Goal: Transaction & Acquisition: Purchase product/service

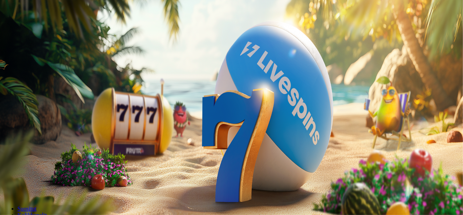
click at [22, 29] on span "Talletus" at bounding box center [14, 26] width 16 height 5
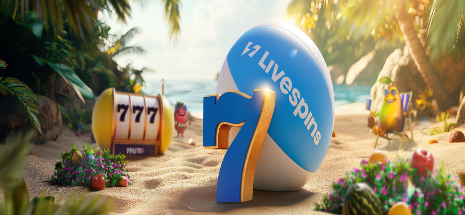
click at [54, 171] on input "***" at bounding box center [29, 174] width 52 height 7
type input "*"
type input "**"
click at [49, 186] on span "TALLETA JA PELAA" at bounding box center [28, 188] width 44 height 5
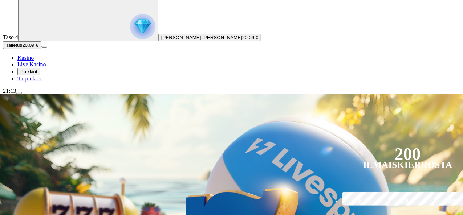
scroll to position [109, 0]
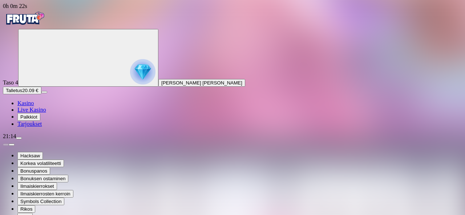
drag, startPoint x: 424, startPoint y: 59, endPoint x: 422, endPoint y: 92, distance: 33.1
drag, startPoint x: 422, startPoint y: 64, endPoint x: 419, endPoint y: 98, distance: 34.3
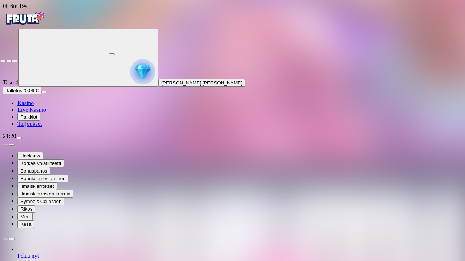
click at [3, 61] on span "close icon" at bounding box center [3, 61] width 0 height 0
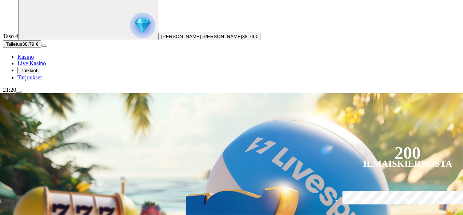
scroll to position [73, 0]
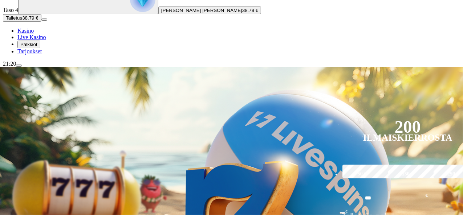
type input "*****"
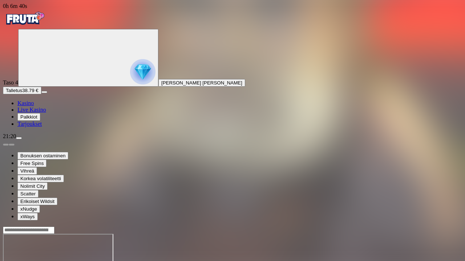
click at [375, 215] on div at bounding box center [232, 231] width 459 height 8
type input "******"
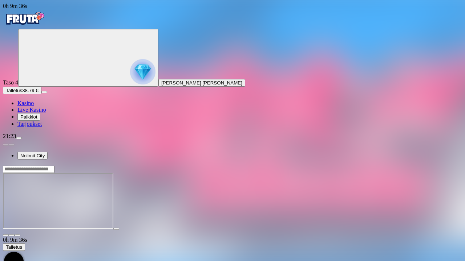
click at [17, 215] on span "fullscreen icon" at bounding box center [17, 236] width 0 height 0
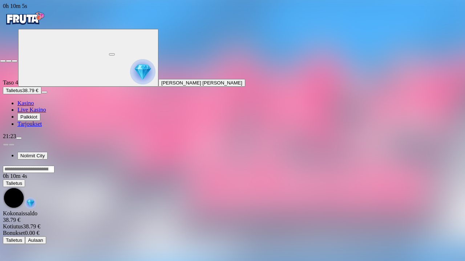
click at [3, 61] on span "close icon" at bounding box center [3, 61] width 0 height 0
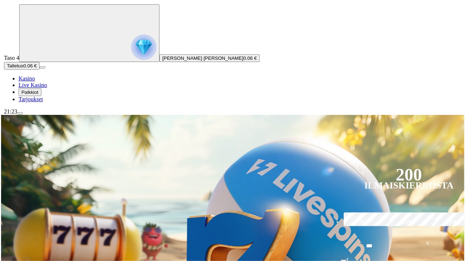
scroll to position [36, 0]
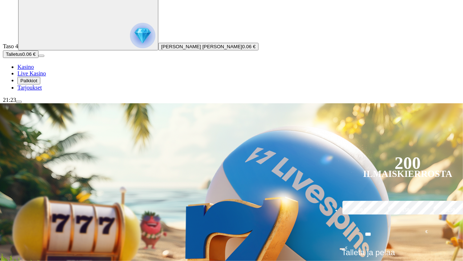
click at [38, 58] on button "Talletus 0.06 €" at bounding box center [21, 54] width 36 height 8
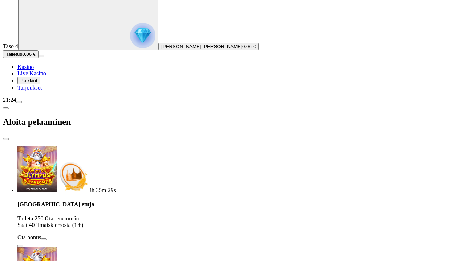
drag, startPoint x: 192, startPoint y: 164, endPoint x: 84, endPoint y: 170, distance: 108.4
type input "**"
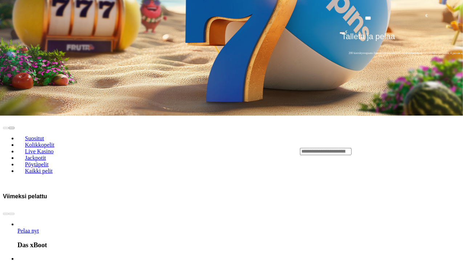
scroll to position [254, 0]
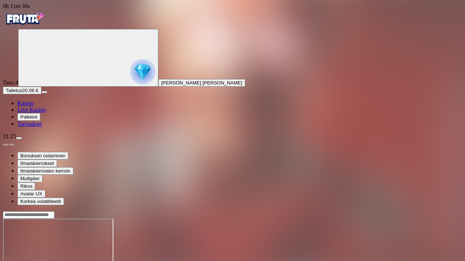
click at [3, 61] on span "close icon" at bounding box center [3, 61] width 0 height 0
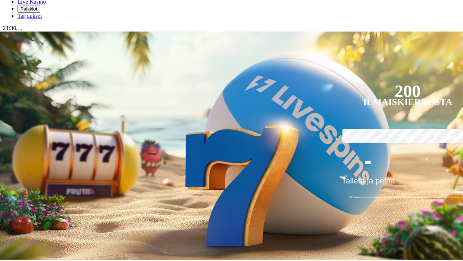
scroll to position [73, 0]
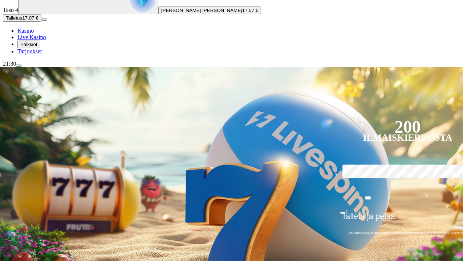
type input "****"
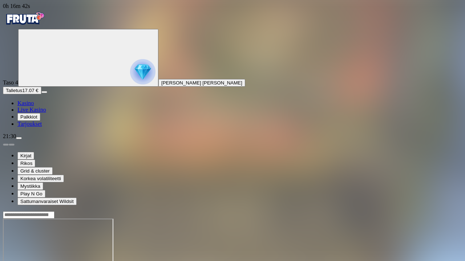
click at [3, 61] on span "close icon" at bounding box center [3, 61] width 0 height 0
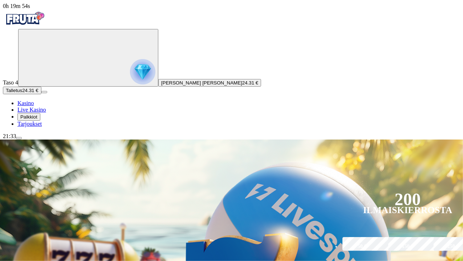
drag, startPoint x: 355, startPoint y: 155, endPoint x: 356, endPoint y: 163, distance: 8.0
type input "*****"
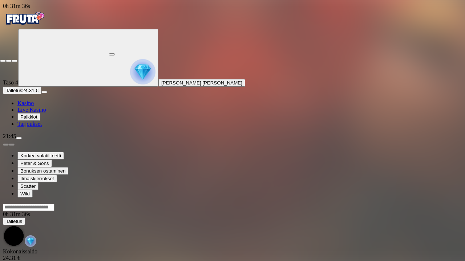
click at [3, 61] on span "close icon" at bounding box center [3, 61] width 0 height 0
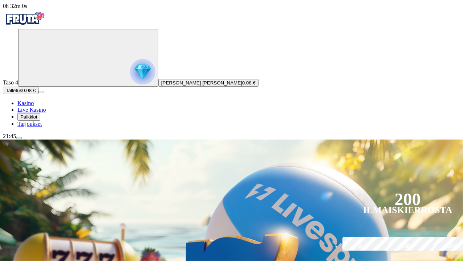
click at [22, 93] on span "Talletus" at bounding box center [14, 90] width 16 height 5
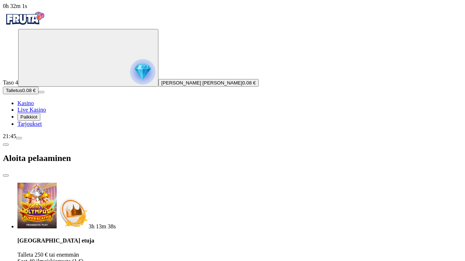
type input "*"
type input "**"
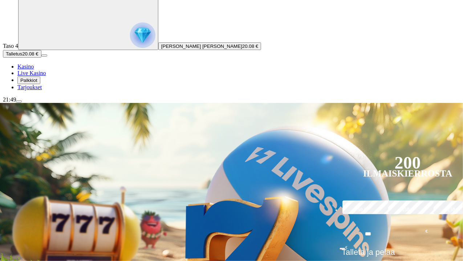
scroll to position [73, 0]
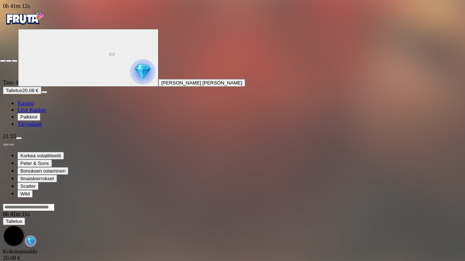
click at [3, 61] on span "close icon" at bounding box center [3, 61] width 0 height 0
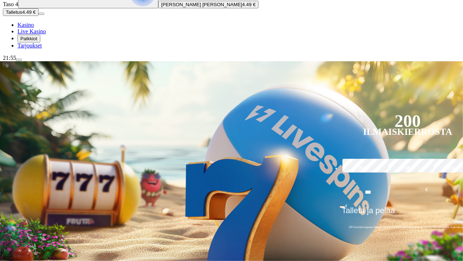
scroll to position [36, 0]
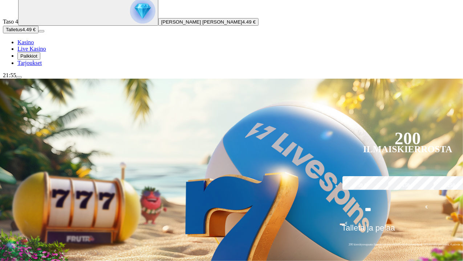
scroll to position [73, 0]
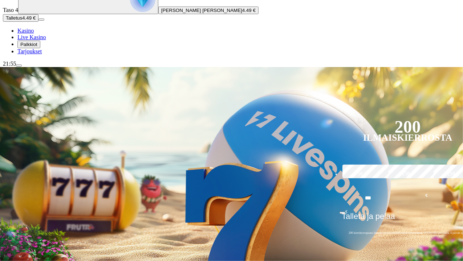
type input "*******"
drag, startPoint x: 375, startPoint y: 81, endPoint x: 279, endPoint y: 76, distance: 96.4
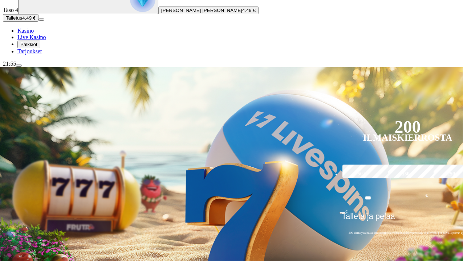
drag, startPoint x: 403, startPoint y: 89, endPoint x: 303, endPoint y: 84, distance: 100.4
type input "**********"
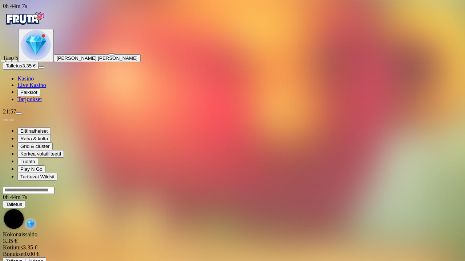
click at [3, 61] on span "close icon" at bounding box center [3, 61] width 0 height 0
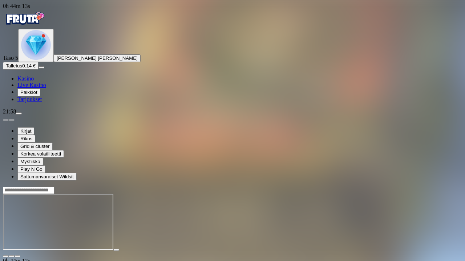
click at [20, 215] on button "button" at bounding box center [18, 257] width 6 height 2
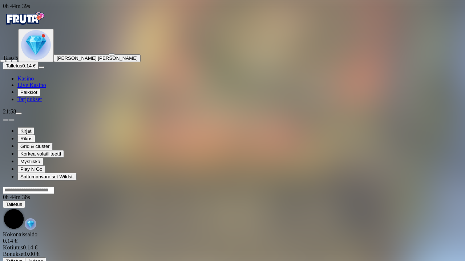
click at [3, 61] on span "close icon" at bounding box center [3, 61] width 0 height 0
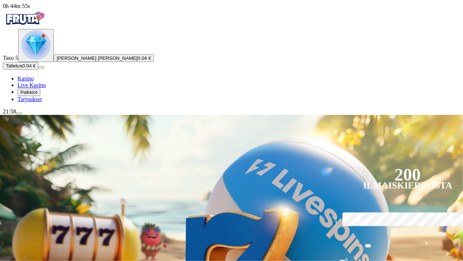
click at [37, 95] on span "Palkkiot" at bounding box center [28, 92] width 17 height 5
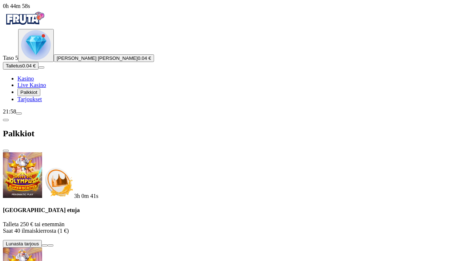
scroll to position [174, 0]
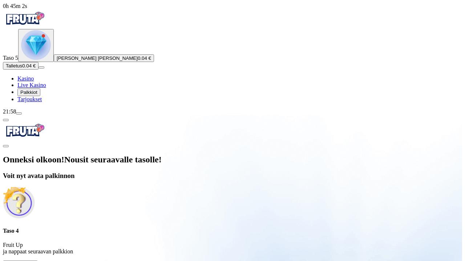
click at [35, 215] on span "Avaa palkinto" at bounding box center [20, 264] width 29 height 5
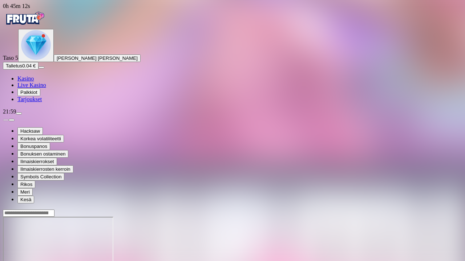
click at [37, 95] on span "Palkkiot" at bounding box center [28, 92] width 17 height 5
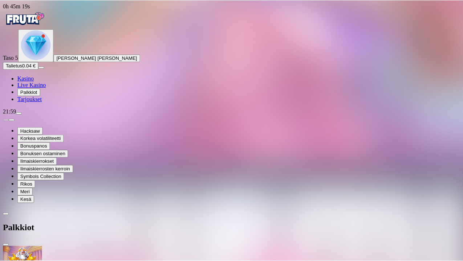
scroll to position [115, 0]
click at [37, 95] on span "Palkkiot" at bounding box center [28, 92] width 17 height 5
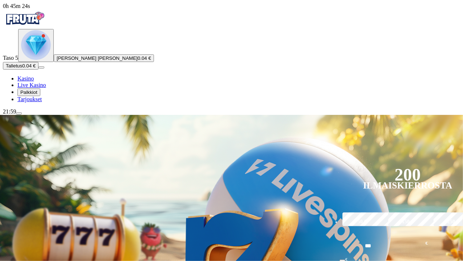
scroll to position [109, 0]
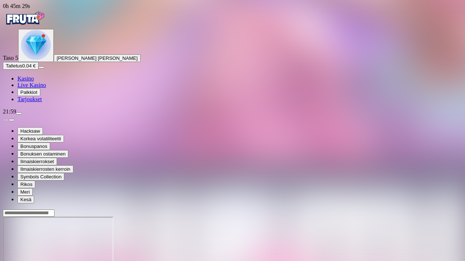
click at [3, 61] on span "close icon" at bounding box center [3, 61] width 0 height 0
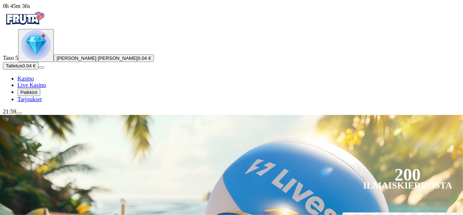
drag, startPoint x: 286, startPoint y: 175, endPoint x: 332, endPoint y: 161, distance: 47.9
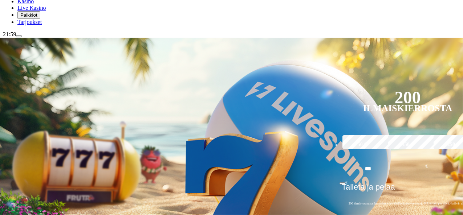
scroll to position [109, 0]
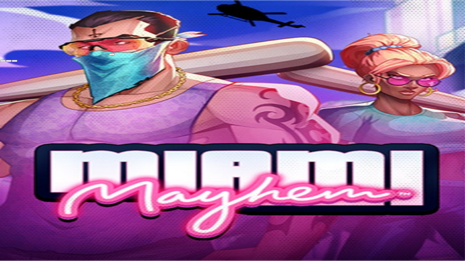
click at [3, 61] on span "close icon" at bounding box center [3, 61] width 0 height 0
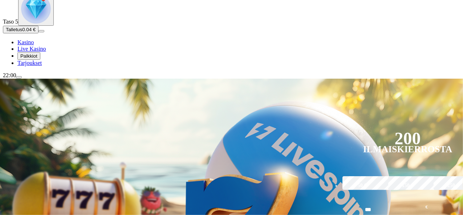
click at [46, 24] on img "Primary" at bounding box center [36, 9] width 30 height 30
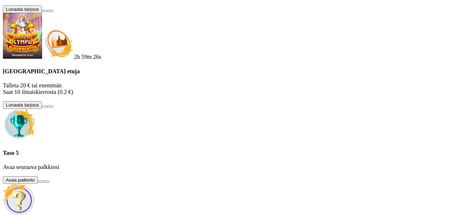
scroll to position [161, 0]
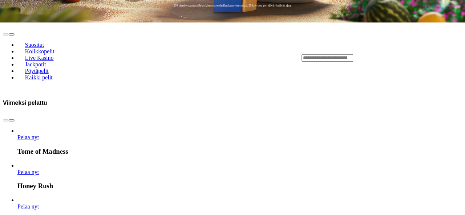
scroll to position [58, 0]
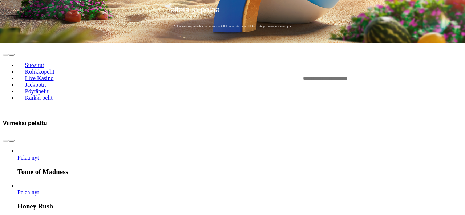
scroll to position [161, 0]
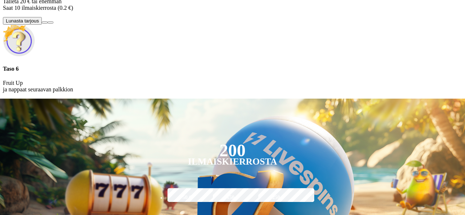
scroll to position [102, 0]
click at [147, 93] on p "Fruit Up ja nappaat seuraavan palkkion" at bounding box center [232, 86] width 459 height 13
click at [128, 93] on div "Taso 6 Fruit Up ja nappaat seuraavan palkkion" at bounding box center [232, 59] width 459 height 69
click at [301, 99] on div at bounding box center [232, 99] width 459 height 0
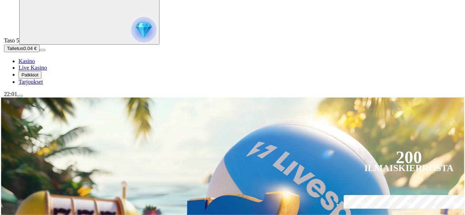
scroll to position [109, 0]
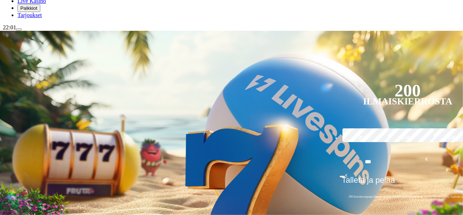
click at [19, 29] on span "menu icon" at bounding box center [19, 29] width 0 height 0
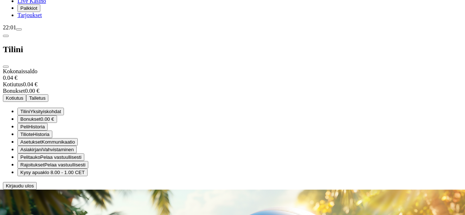
scroll to position [58, 0]
click at [28, 31] on div "22:01" at bounding box center [232, 27] width 459 height 7
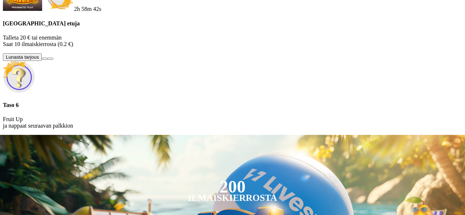
scroll to position [102, 0]
click at [190, 109] on h4 "Taso 6" at bounding box center [232, 105] width 459 height 7
click at [243, 135] on div at bounding box center [232, 135] width 459 height 0
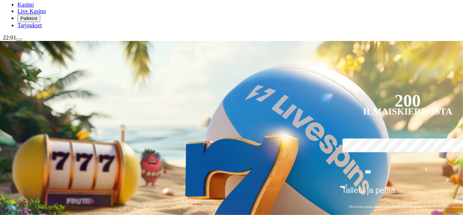
scroll to position [73, 0]
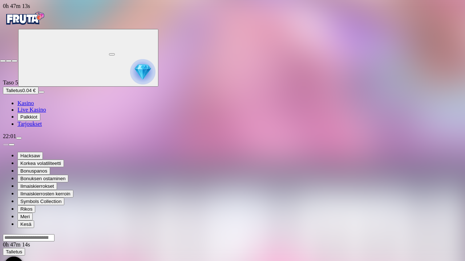
click at [3, 61] on span "close icon" at bounding box center [3, 61] width 0 height 0
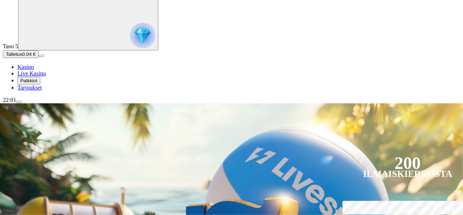
click at [53, 58] on circle "Primary" at bounding box center [75, 21] width 74 height 74
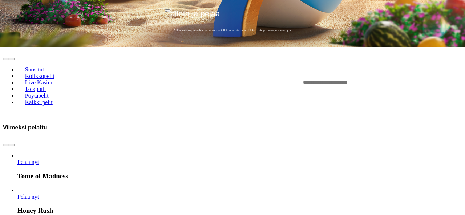
scroll to position [58, 0]
drag, startPoint x: 294, startPoint y: 108, endPoint x: 256, endPoint y: 72, distance: 52.2
